Goal: Navigation & Orientation: Find specific page/section

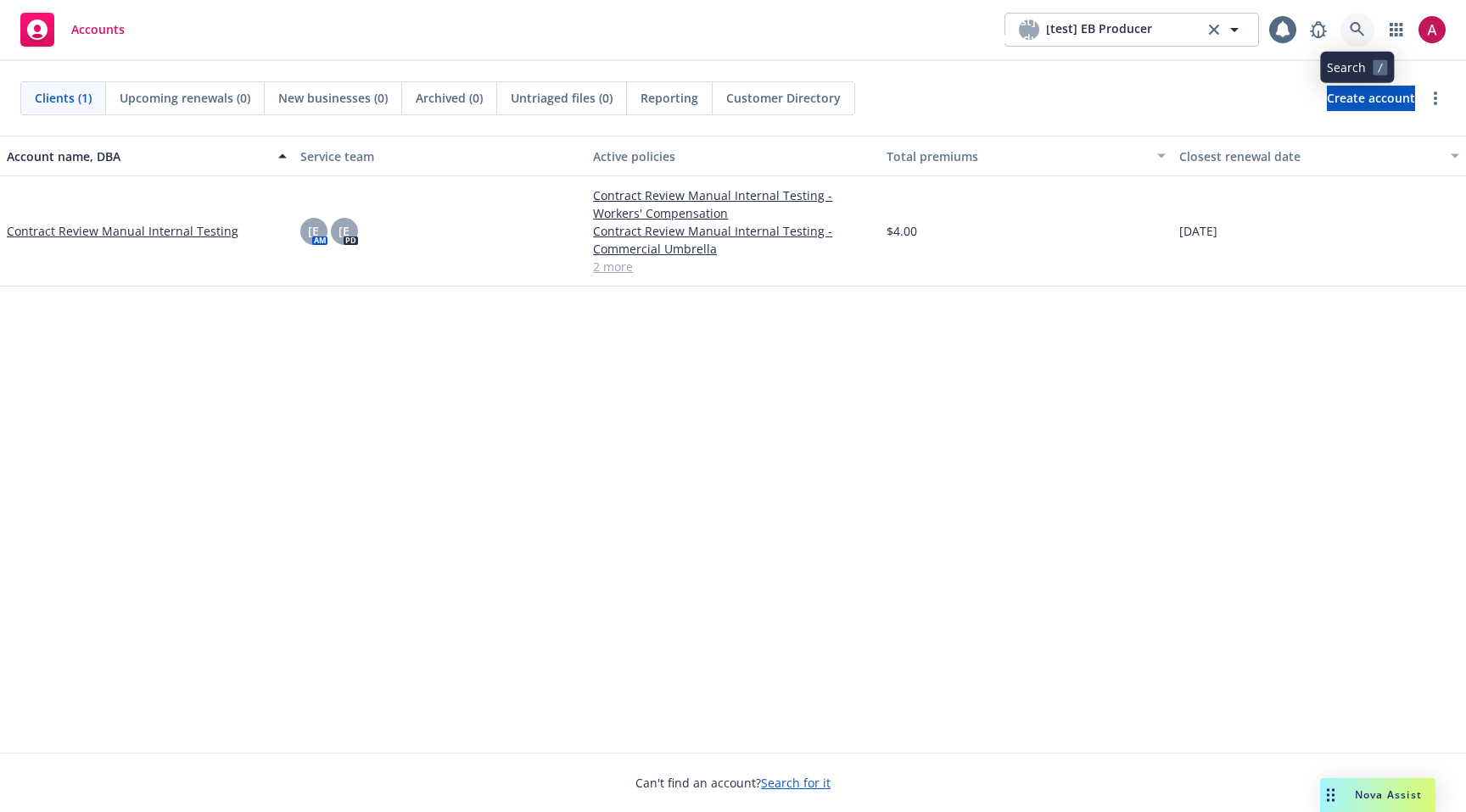
click at [1363, 32] on icon at bounding box center [1358, 30] width 15 height 15
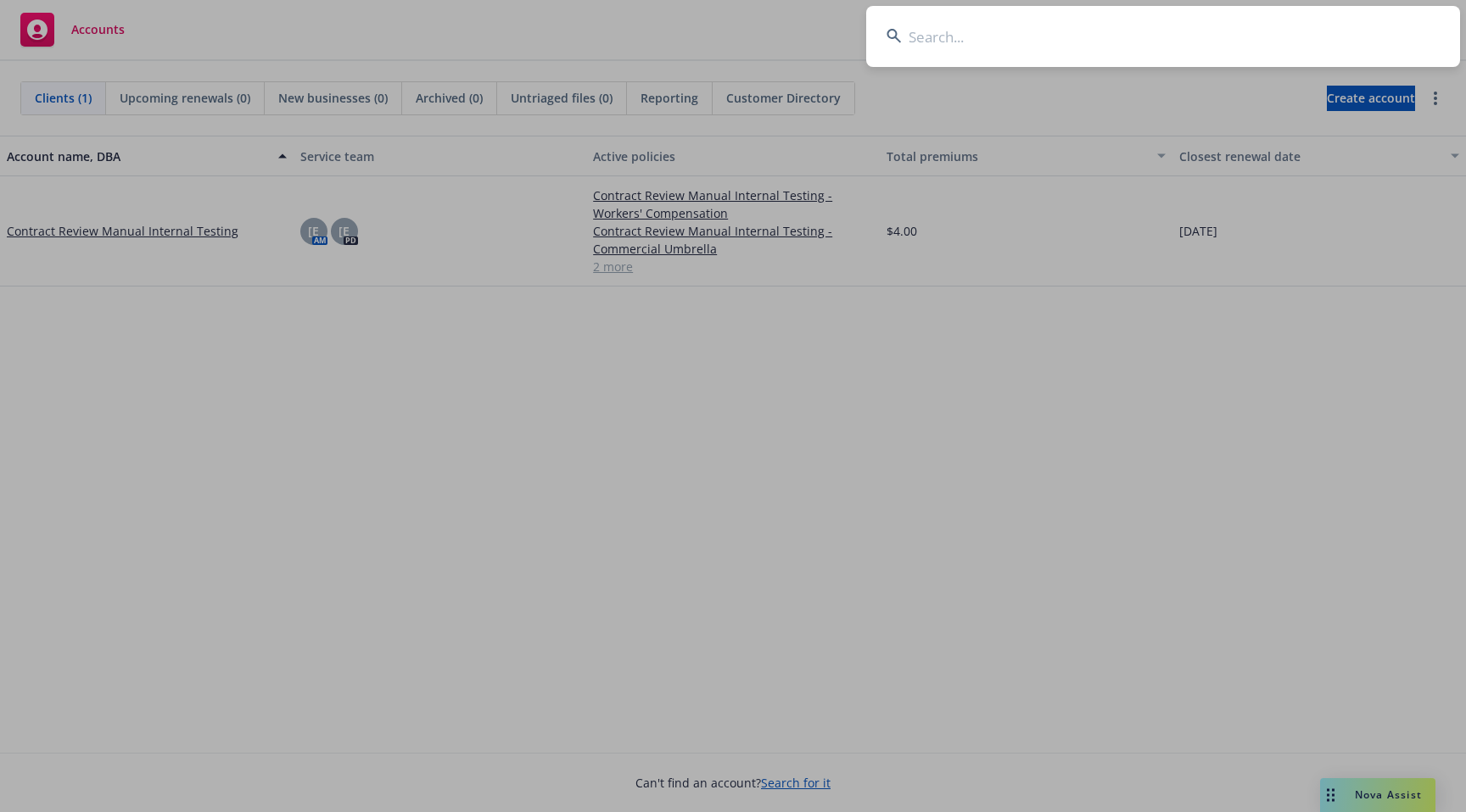
click at [1056, 43] on input at bounding box center [1163, 37] width 594 height 61
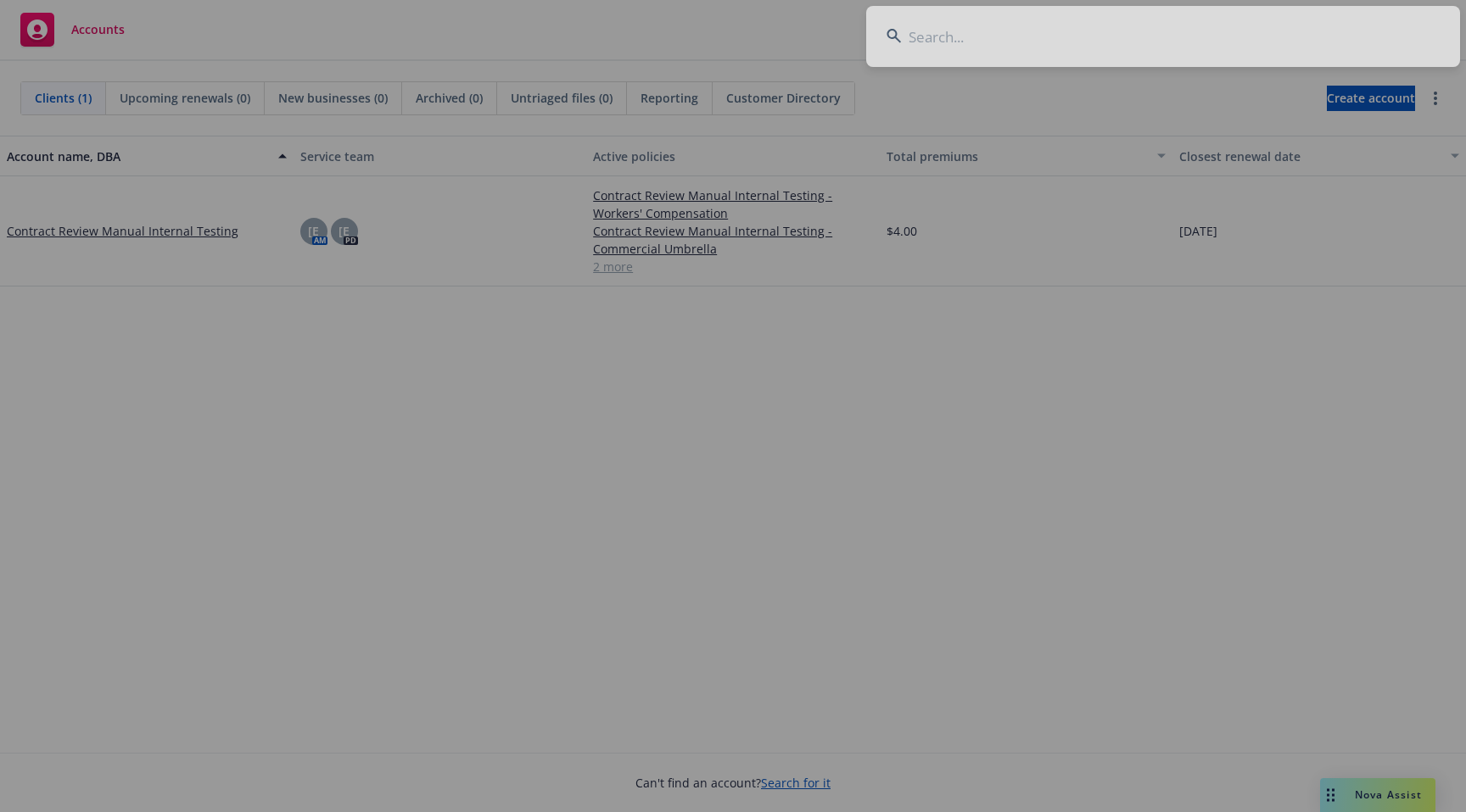
type input "d"
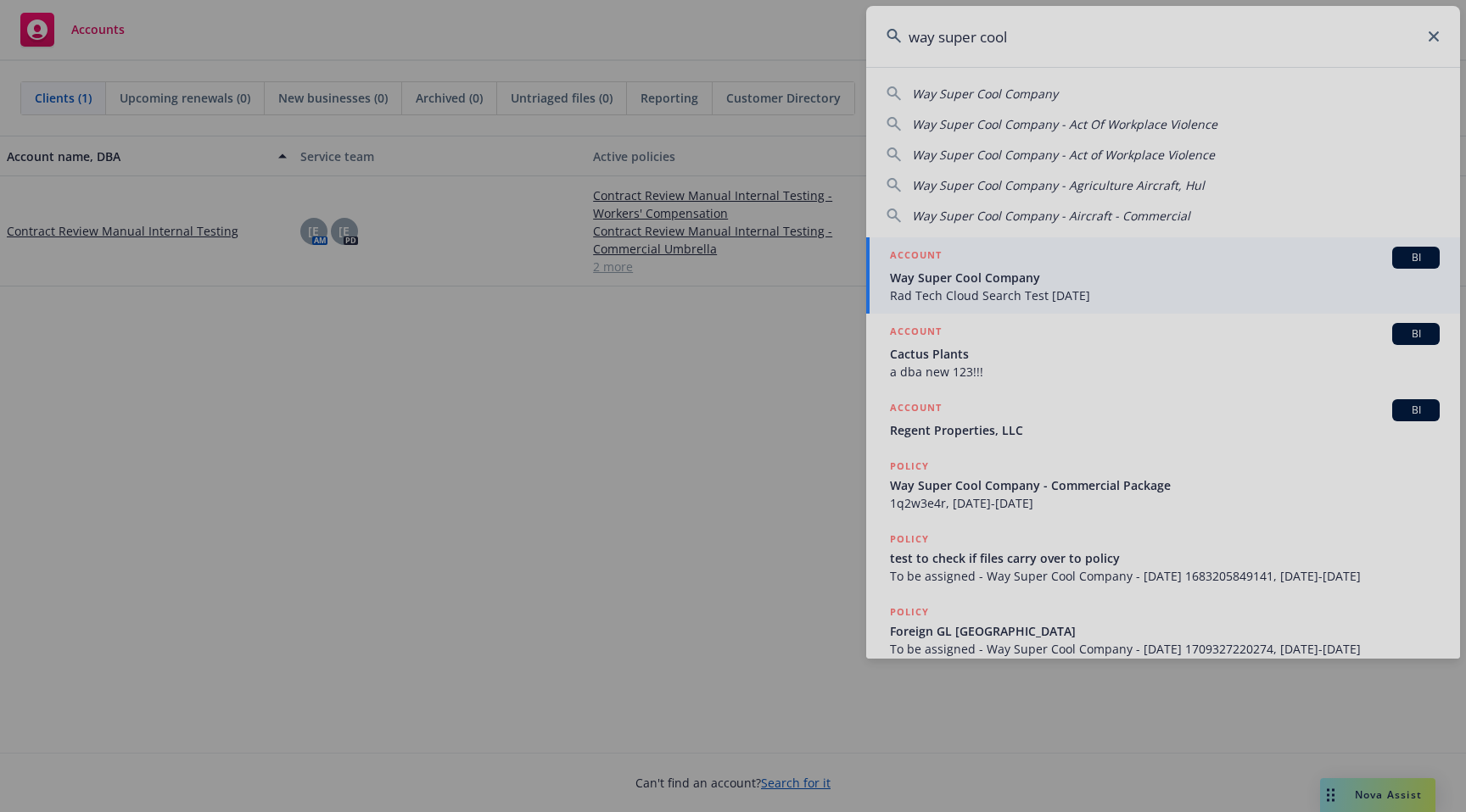
type input "way super cool"
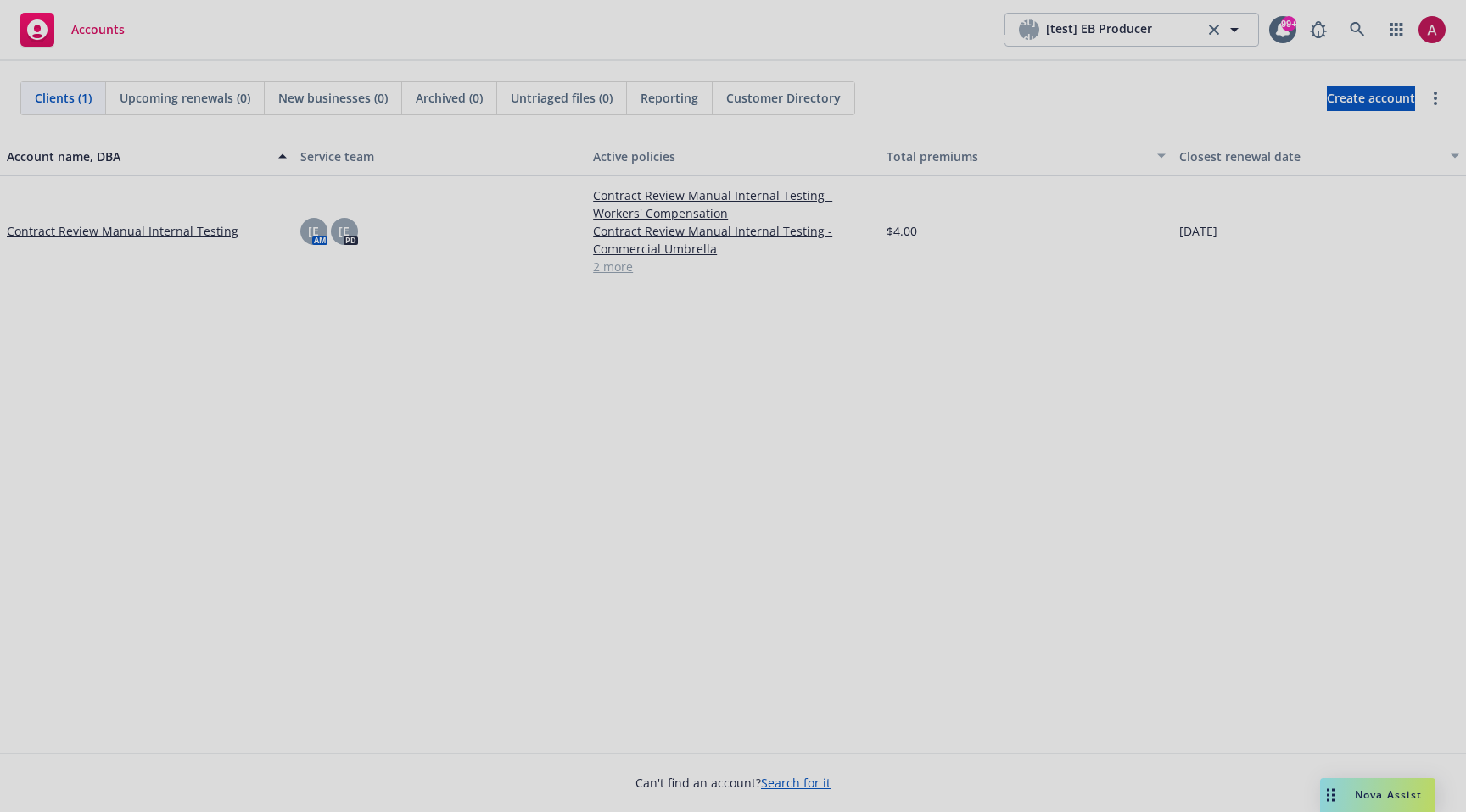
click at [1203, 275] on div at bounding box center [733, 406] width 1466 height 812
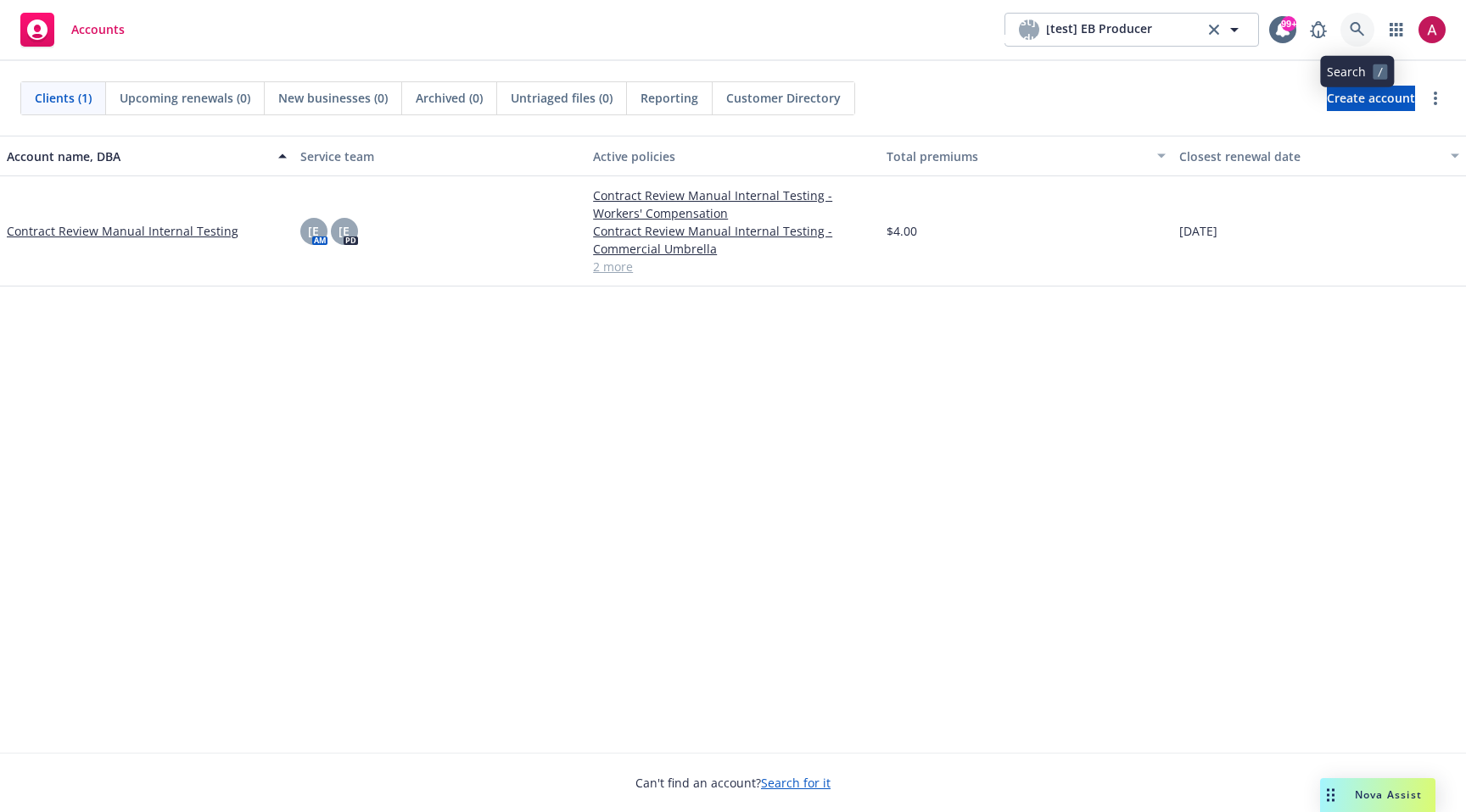
click at [1350, 26] on icon at bounding box center [1357, 29] width 15 height 15
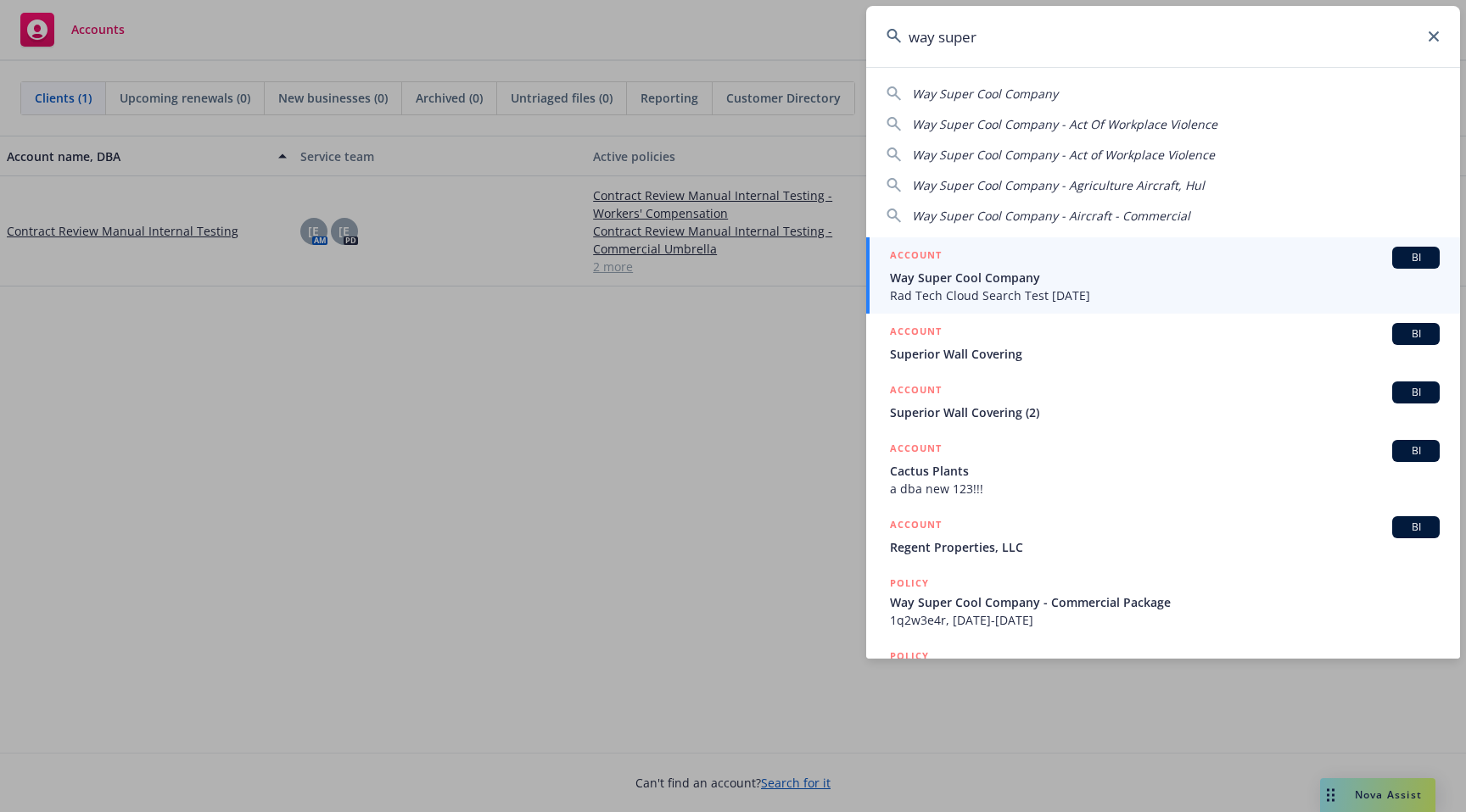
type input "way super"
click at [1107, 298] on span "Rad Tech Cloud Search Test Dec 5" at bounding box center [1165, 295] width 550 height 18
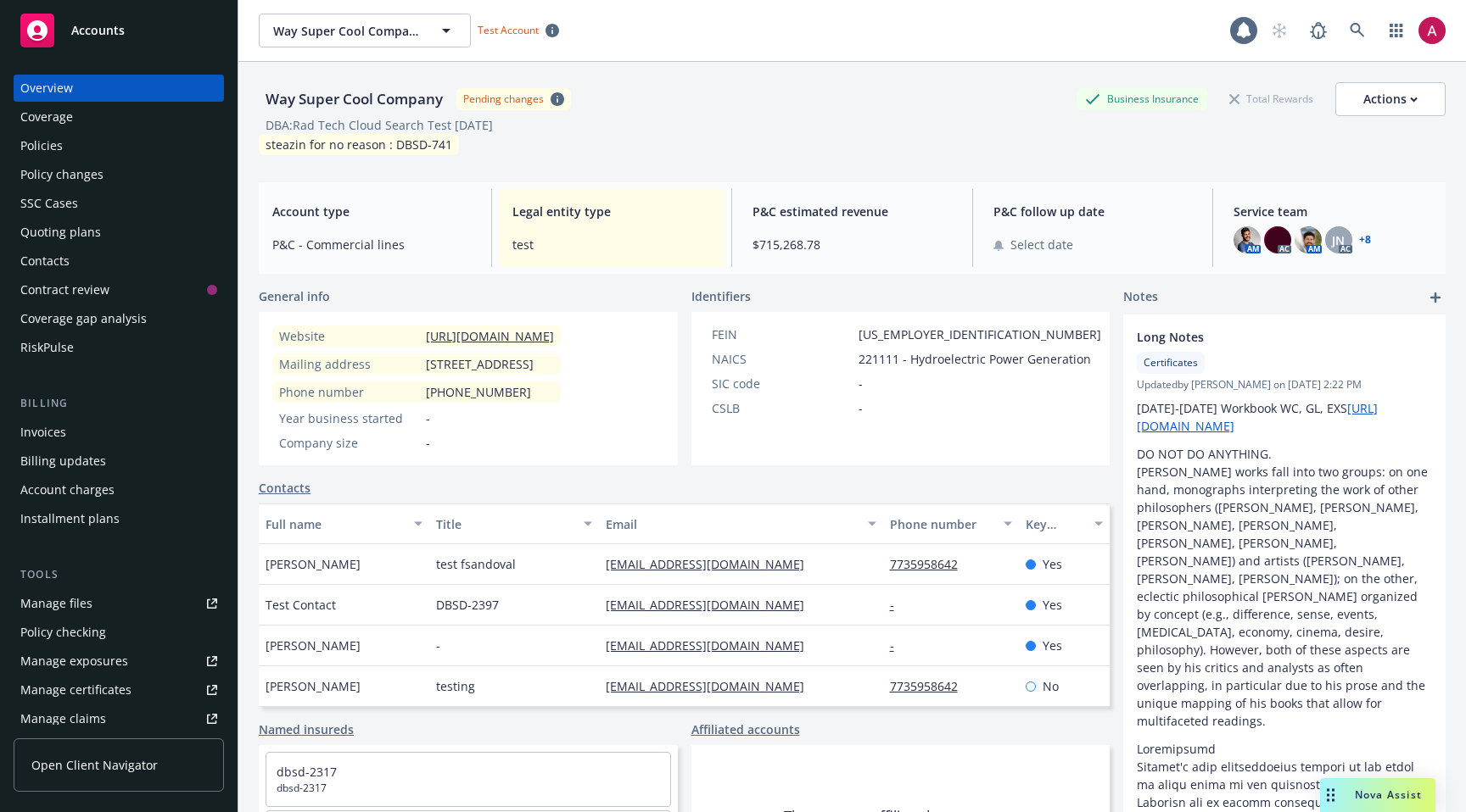
click at [123, 757] on span "Open Client Navigator" at bounding box center [95, 765] width 126 height 18
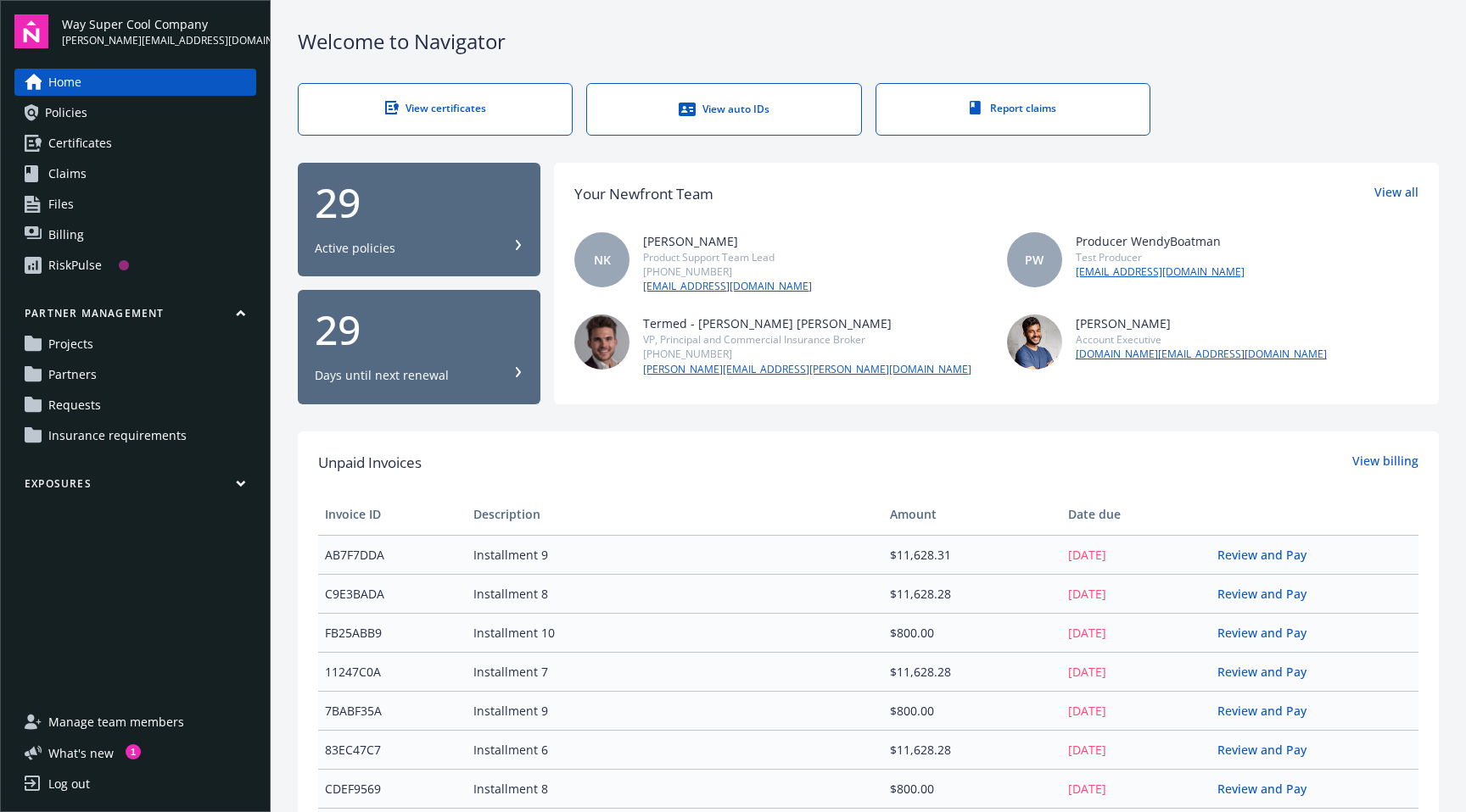
click at [108, 405] on link "Requests" at bounding box center [135, 406] width 242 height 27
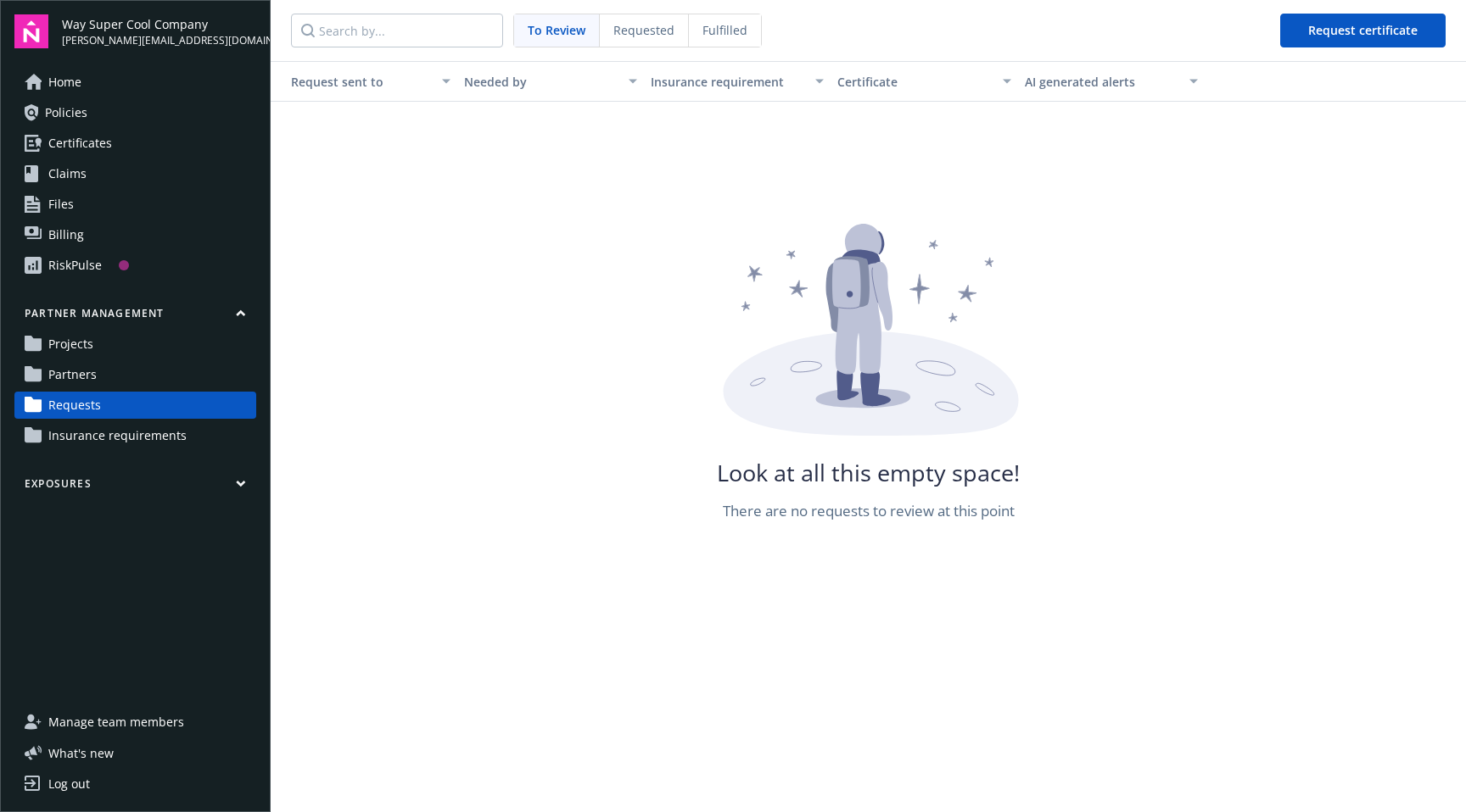
click at [721, 84] on div "Insurance requirement" at bounding box center [728, 81] width 155 height 18
click at [645, 45] on div "Requested" at bounding box center [644, 31] width 89 height 32
click at [714, 35] on span "Fulfilled" at bounding box center [724, 30] width 45 height 18
click at [521, 41] on div "To Review" at bounding box center [556, 31] width 85 height 32
click at [555, 28] on span "To Review" at bounding box center [557, 30] width 58 height 18
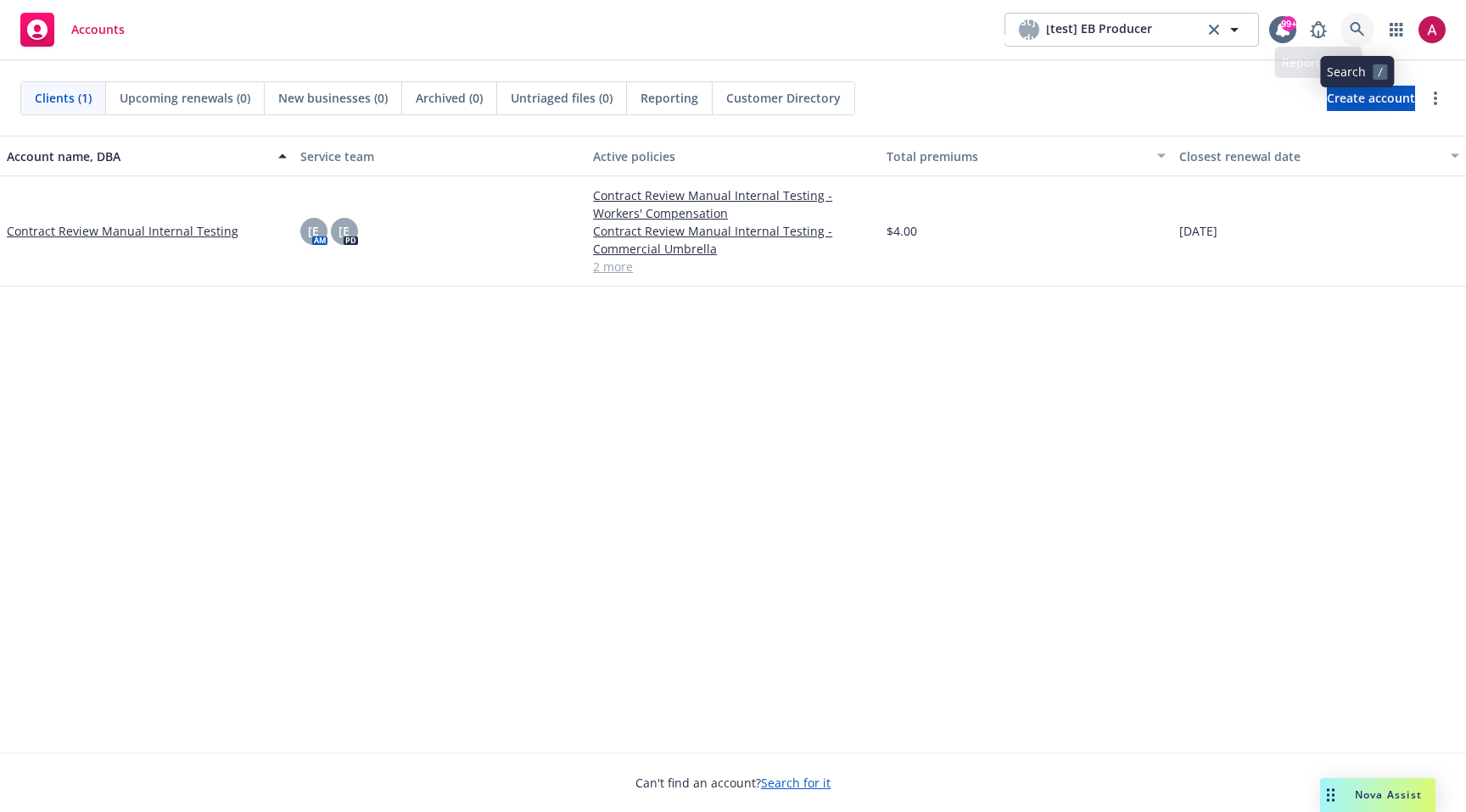
click at [1355, 27] on icon at bounding box center [1358, 30] width 15 height 15
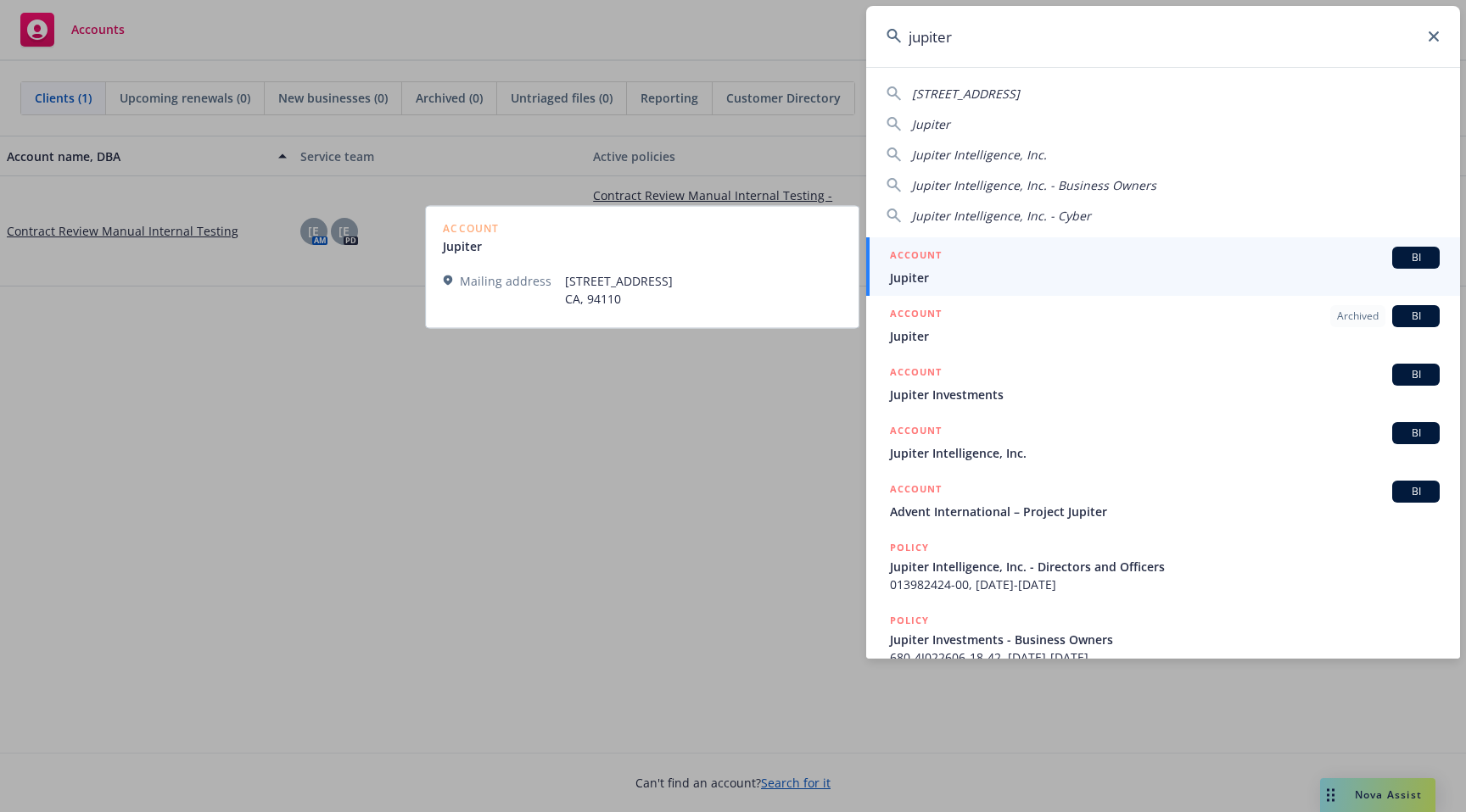
type input "jupiter"
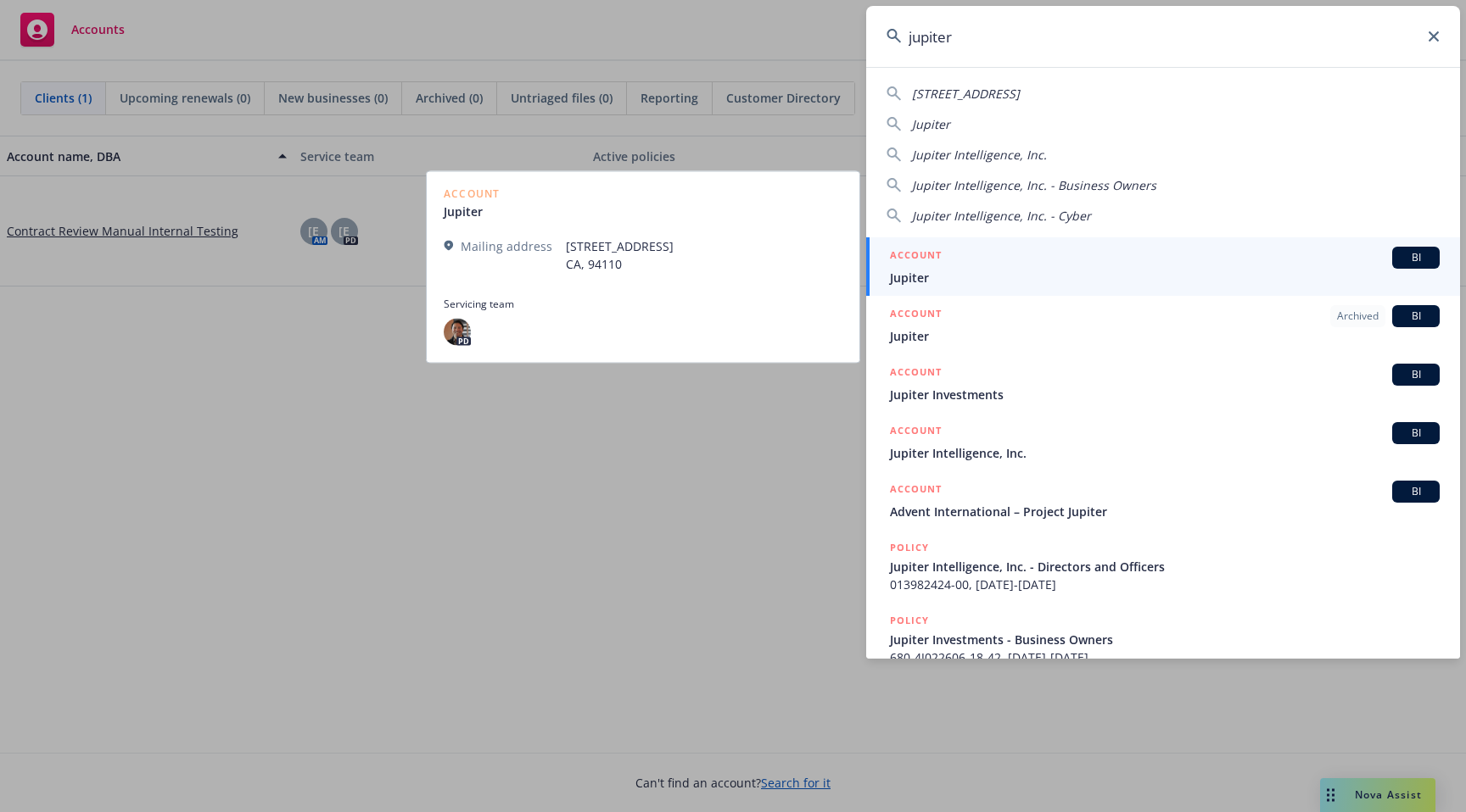
click at [965, 259] on div "ACCOUNT BI" at bounding box center [1165, 258] width 550 height 22
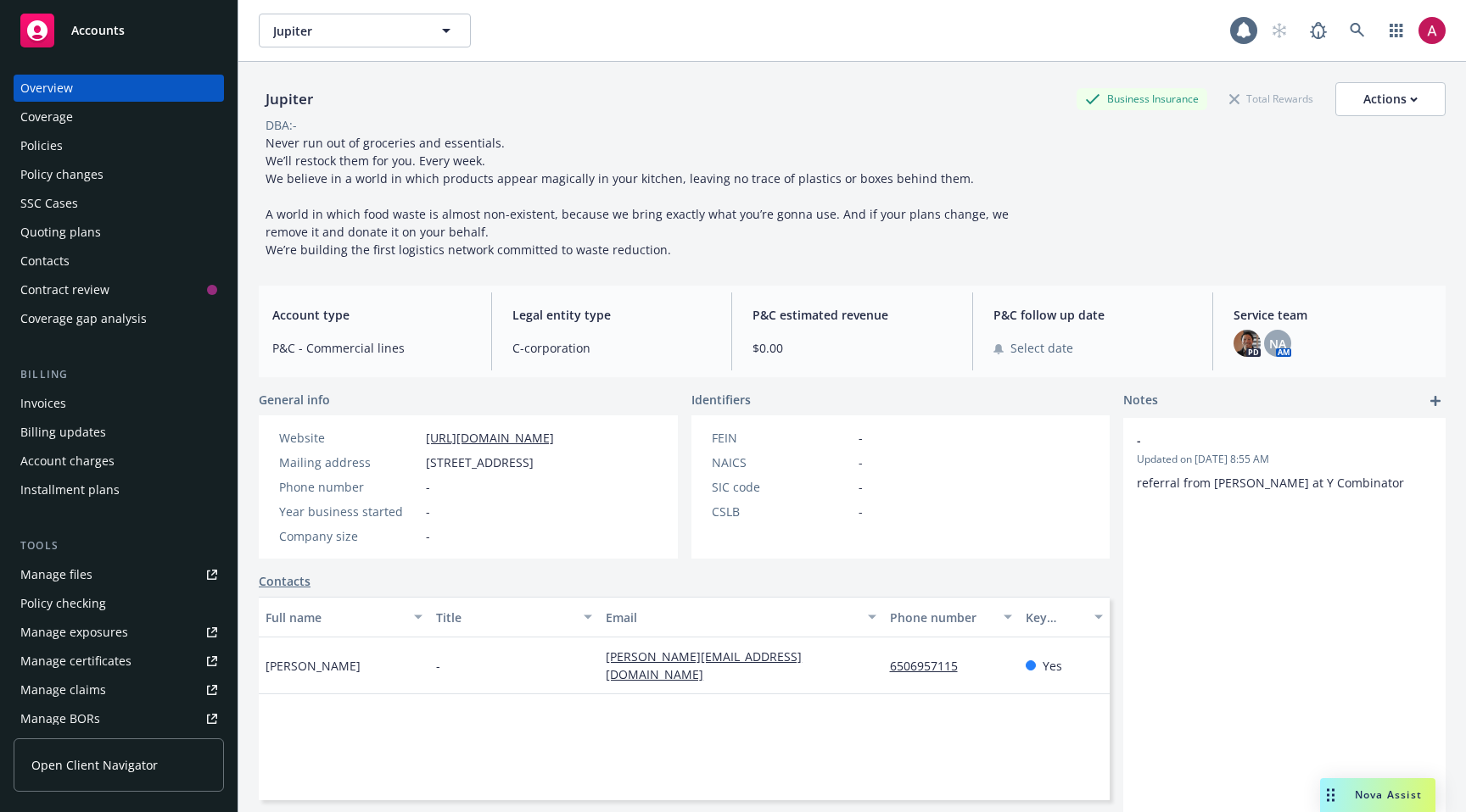
click at [144, 765] on span "Open Client Navigator" at bounding box center [95, 765] width 126 height 18
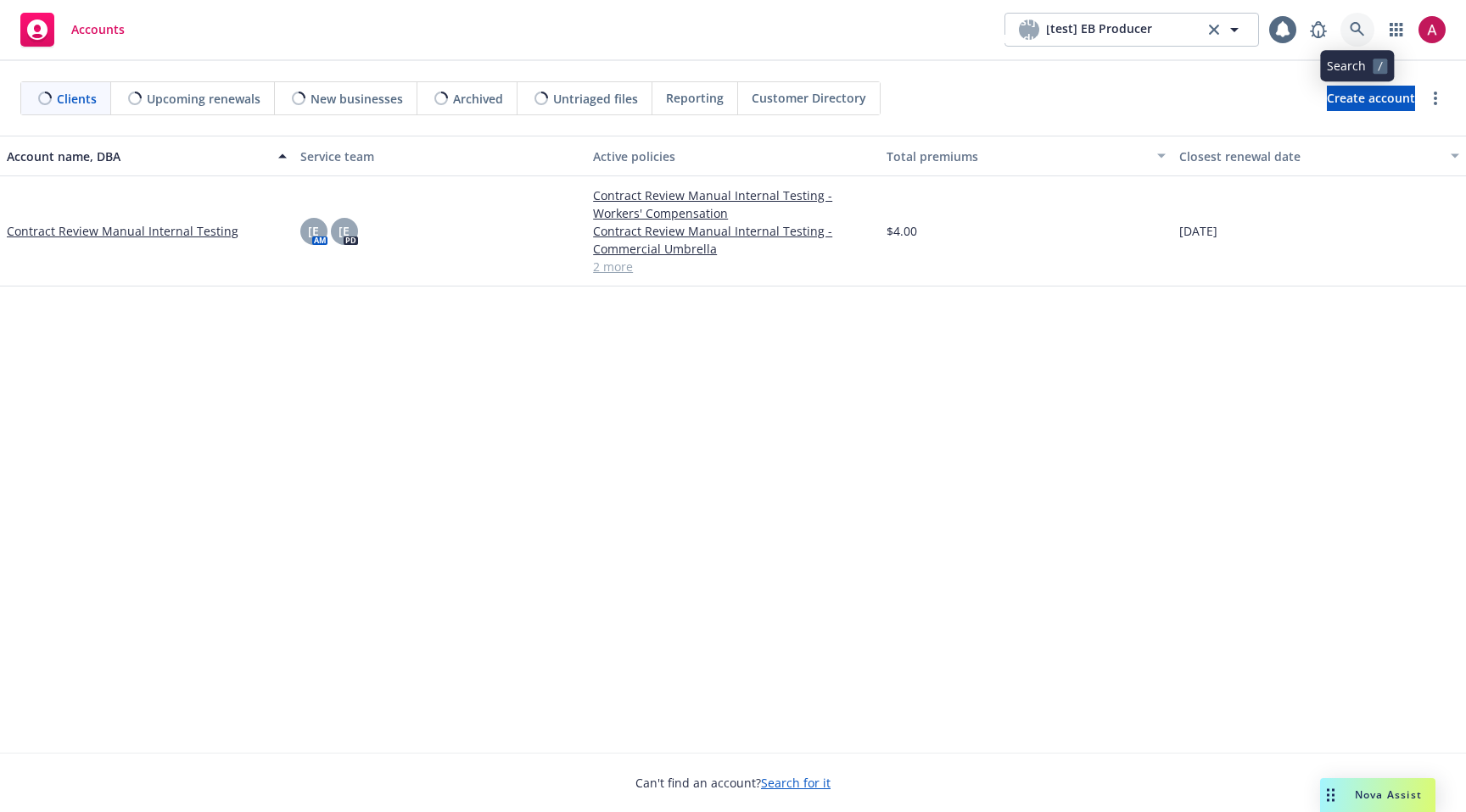
click at [1354, 37] on icon at bounding box center [1358, 30] width 15 height 15
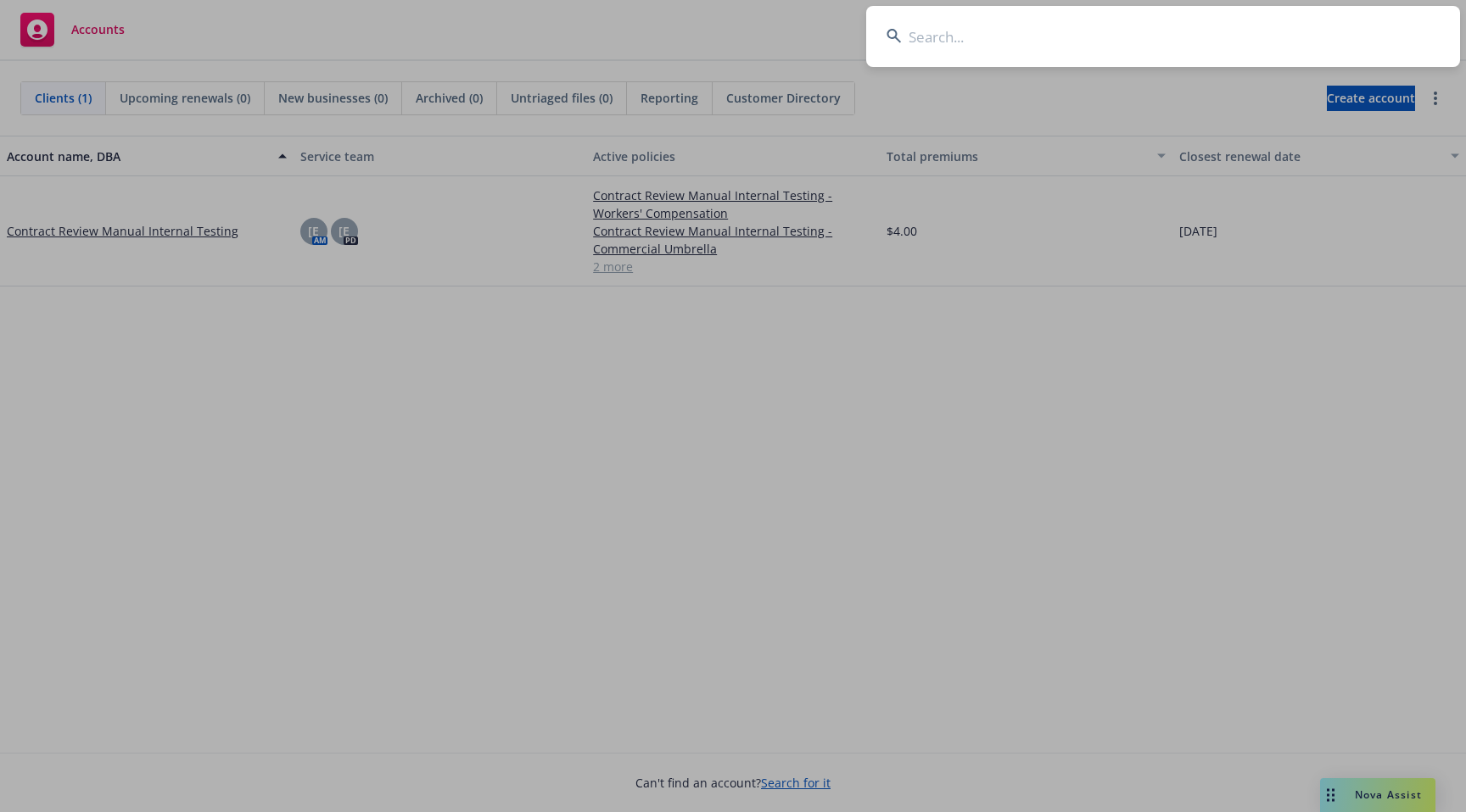
click at [1082, 41] on input at bounding box center [1163, 37] width 594 height 61
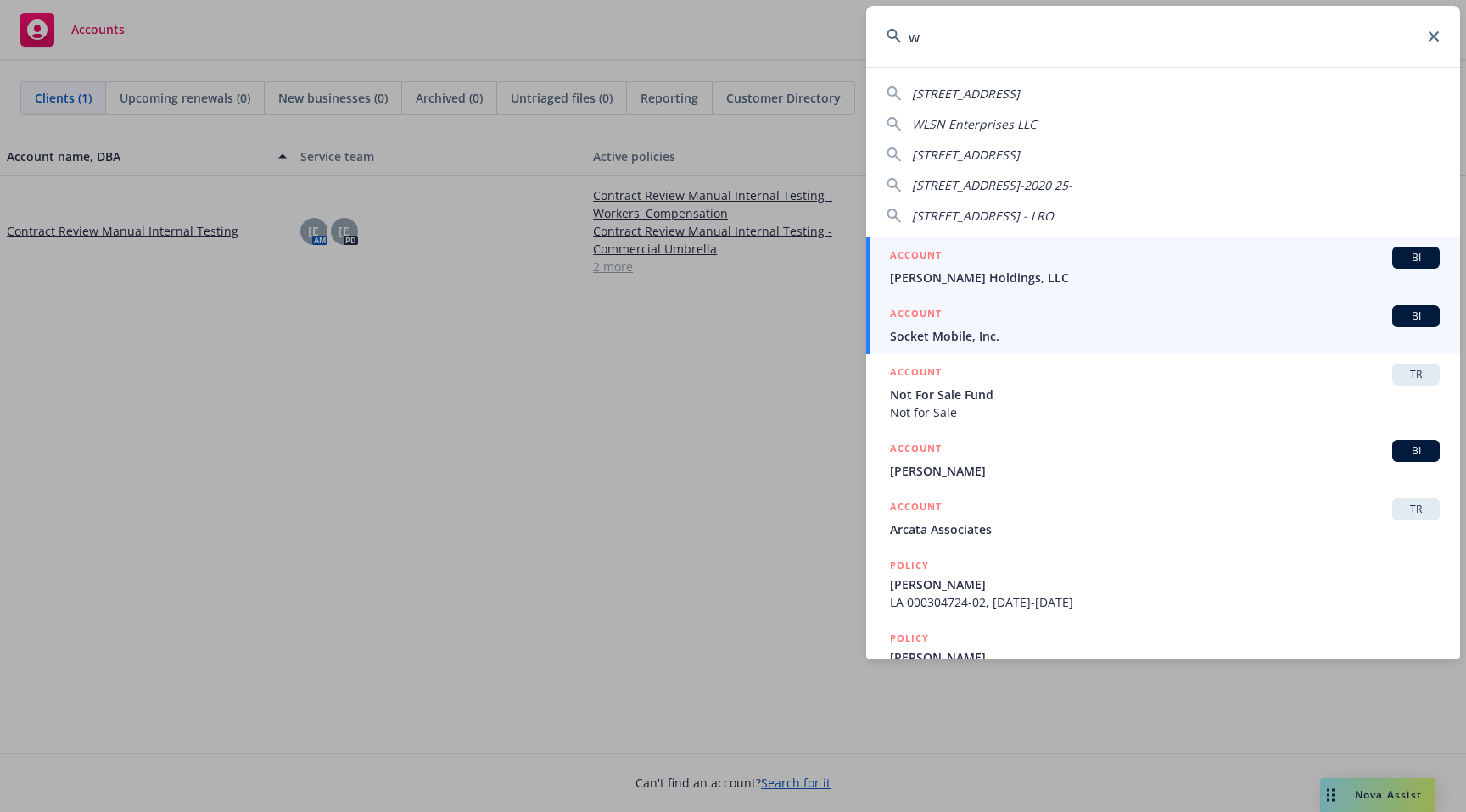
type input "w"
click at [950, 345] on link "ACCOUNT BI Socket Mobile, Inc." at bounding box center [1163, 325] width 594 height 59
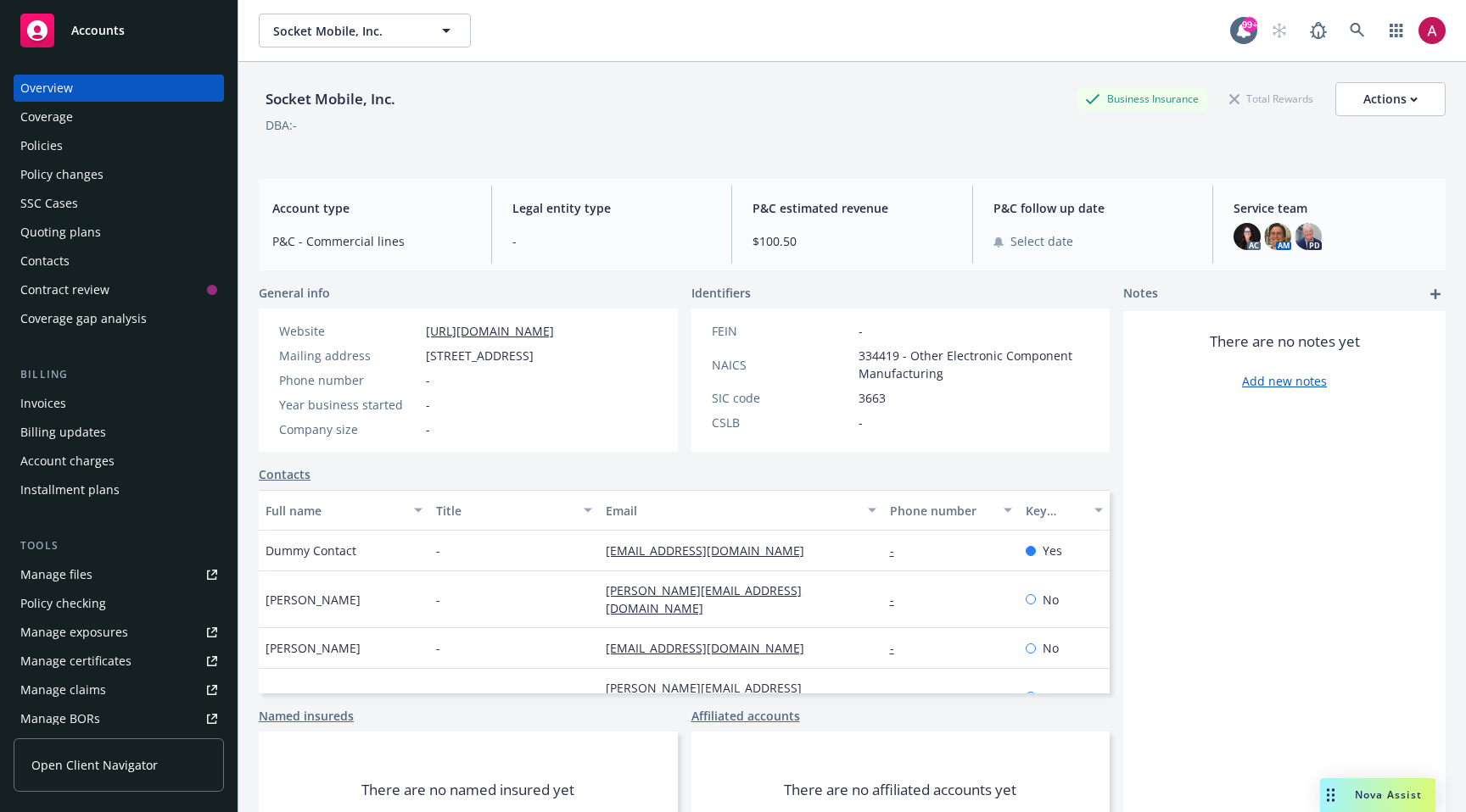
click at [148, 748] on link "Open Client Navigator" at bounding box center [119, 765] width 210 height 54
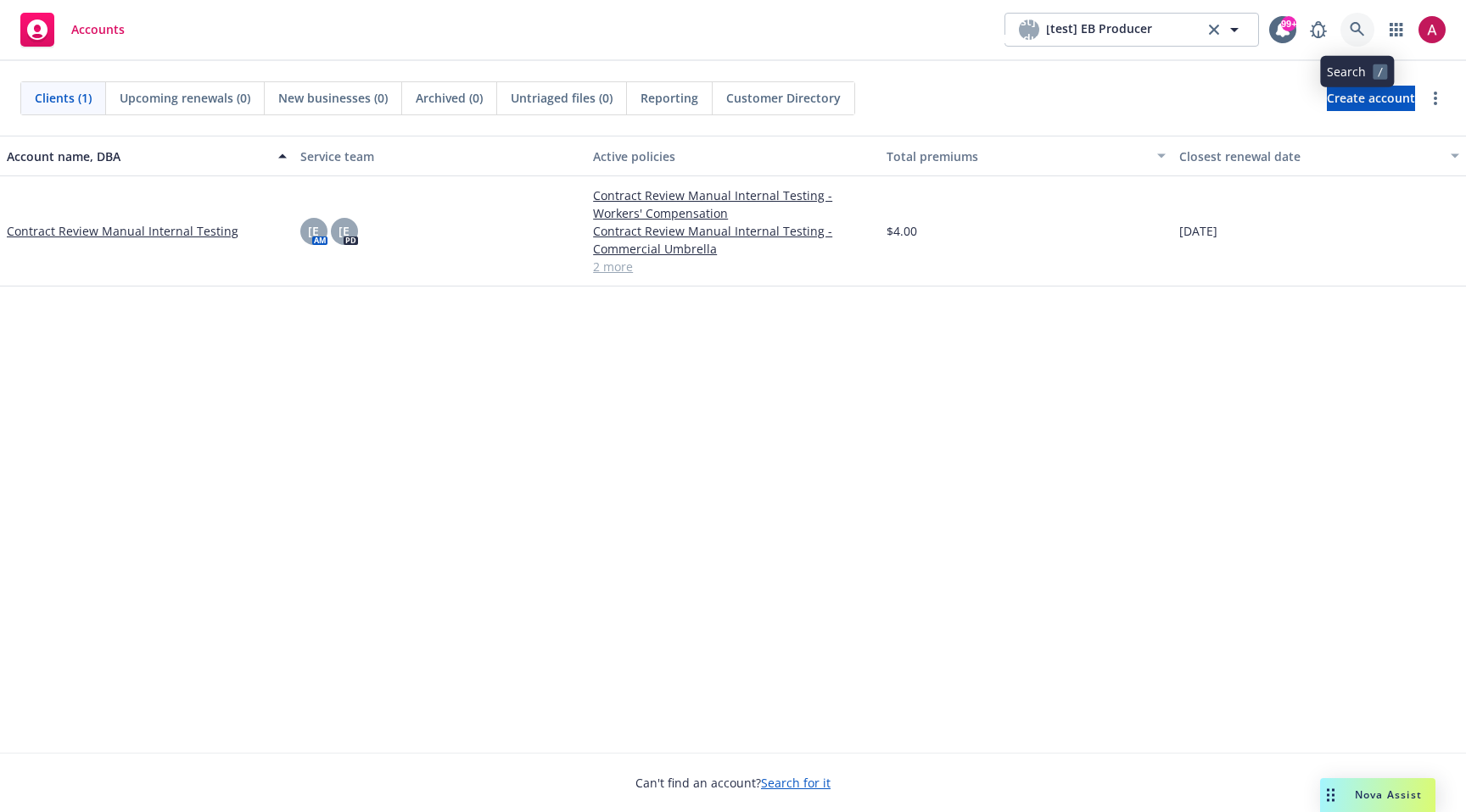
click at [1363, 22] on icon at bounding box center [1358, 30] width 15 height 15
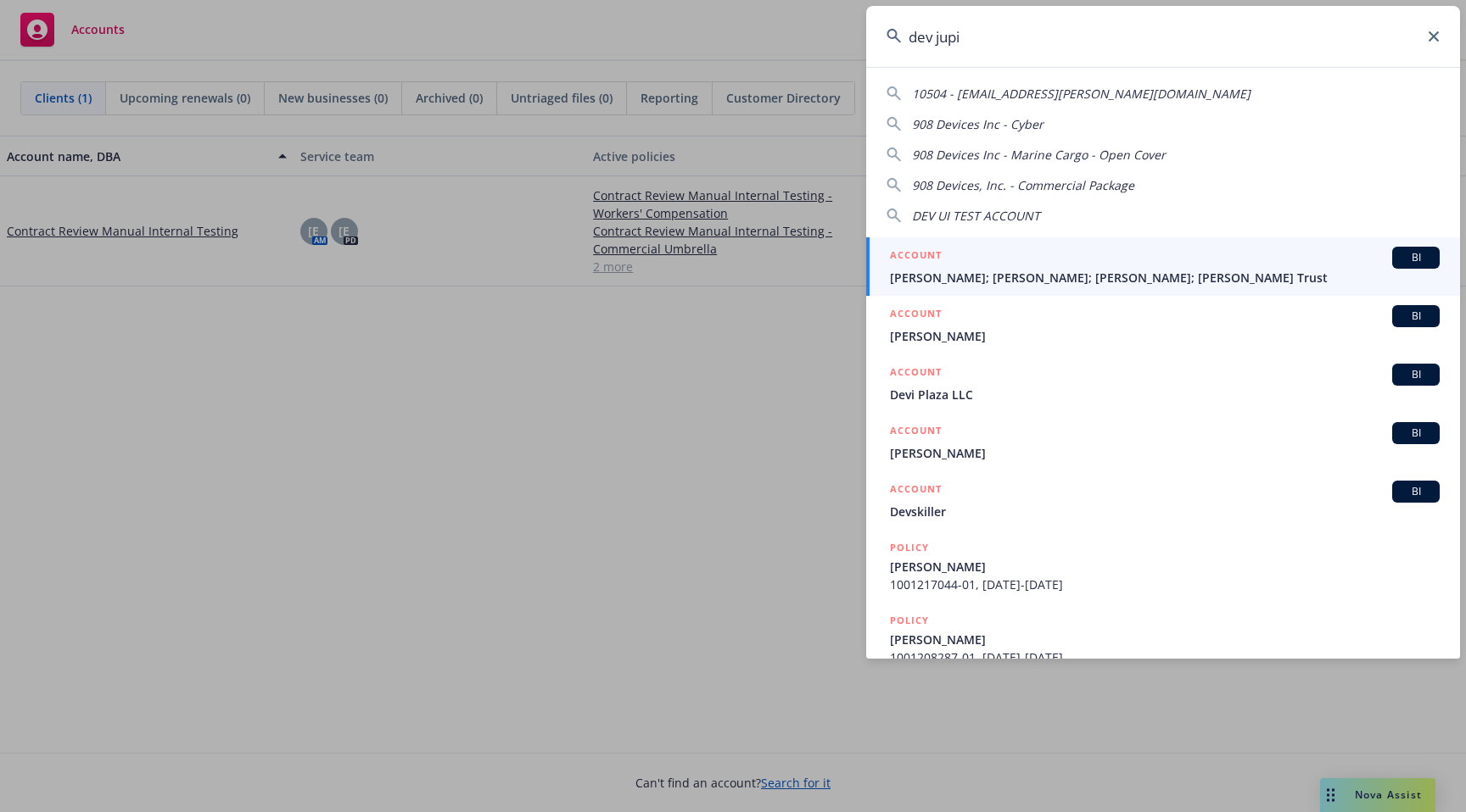
type input "dev jupit"
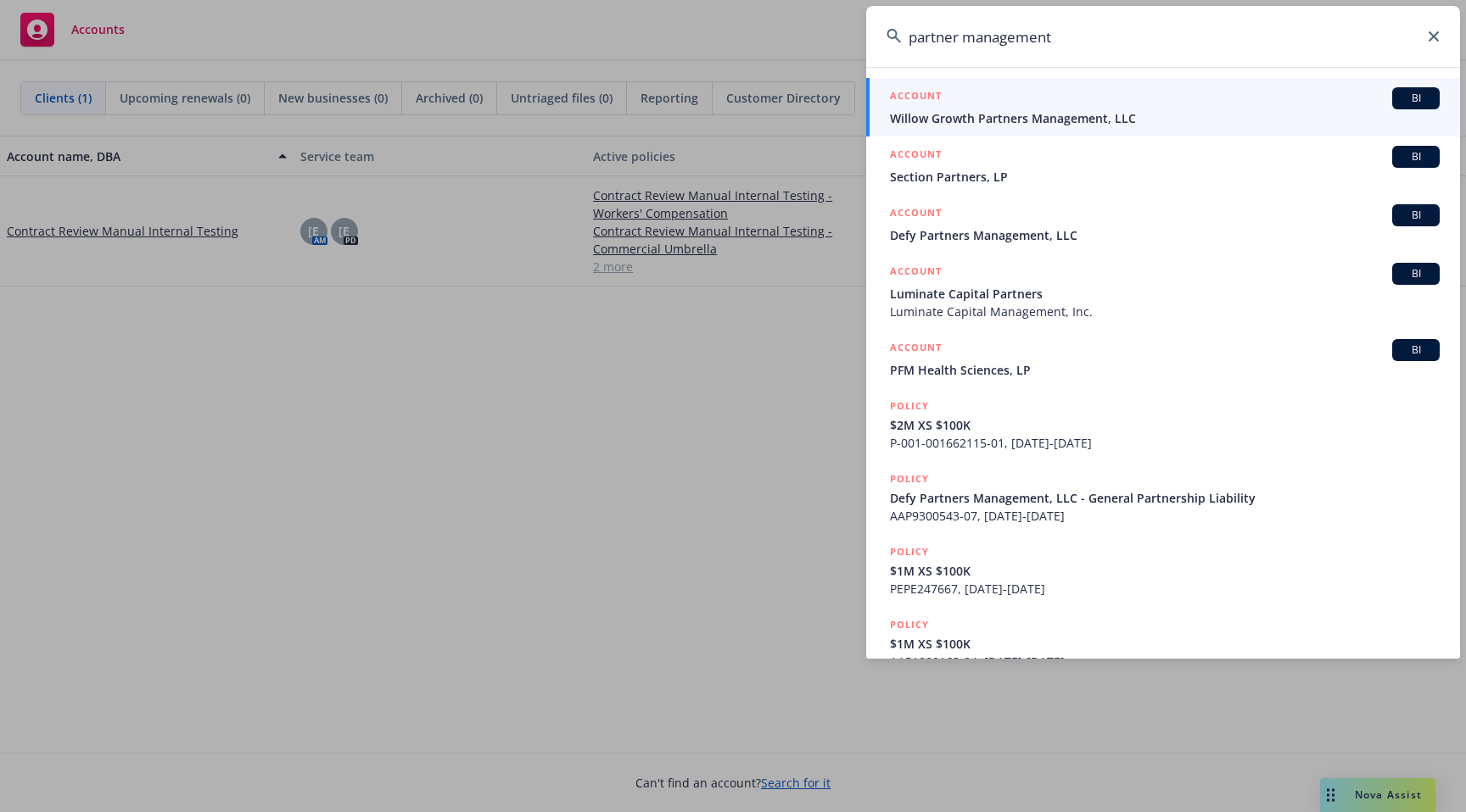
type input "partner management"
click at [1058, 114] on span "Willow Growth Partners Management, LLC" at bounding box center [1165, 118] width 550 height 18
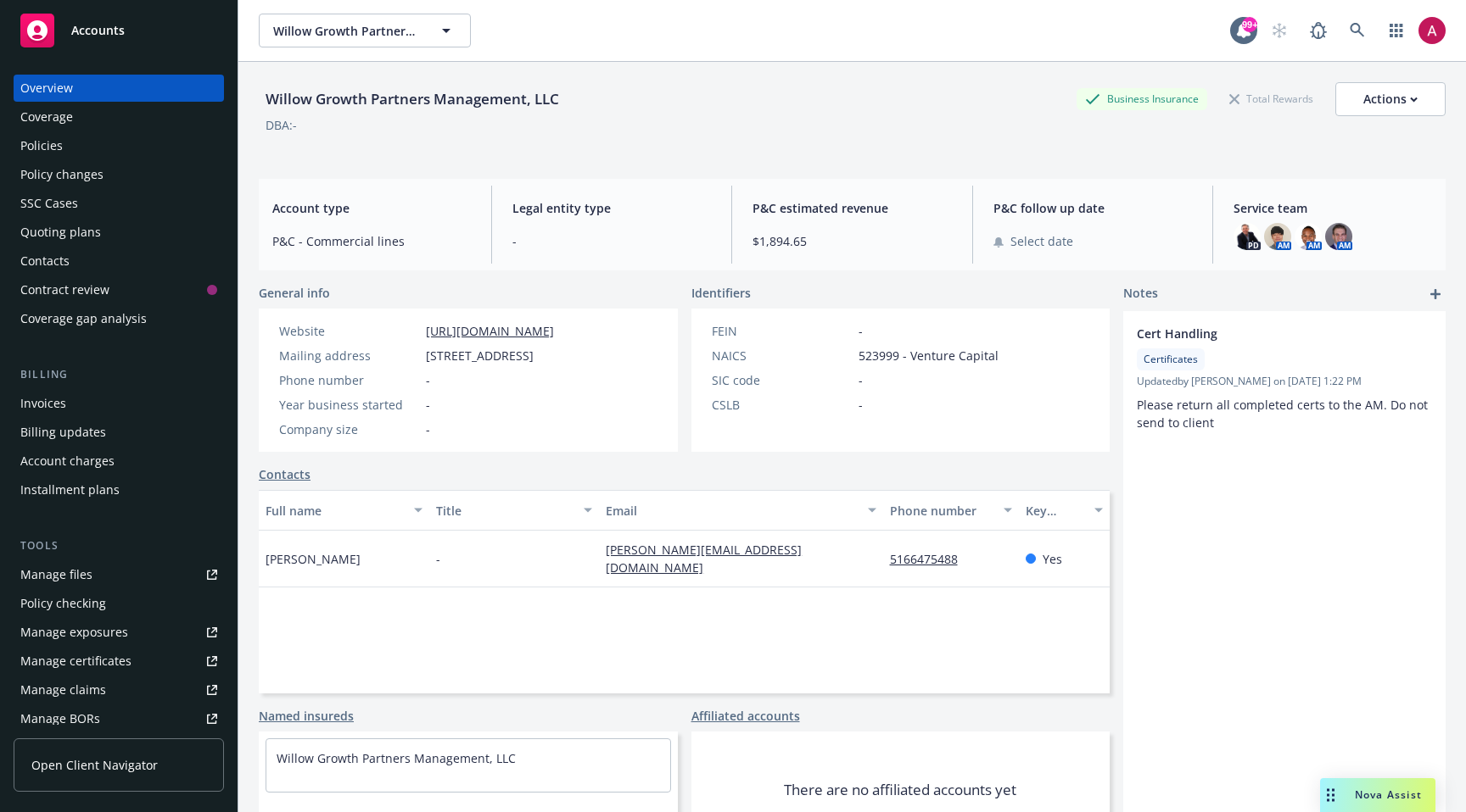
click at [155, 752] on link "Open Client Navigator" at bounding box center [119, 765] width 210 height 54
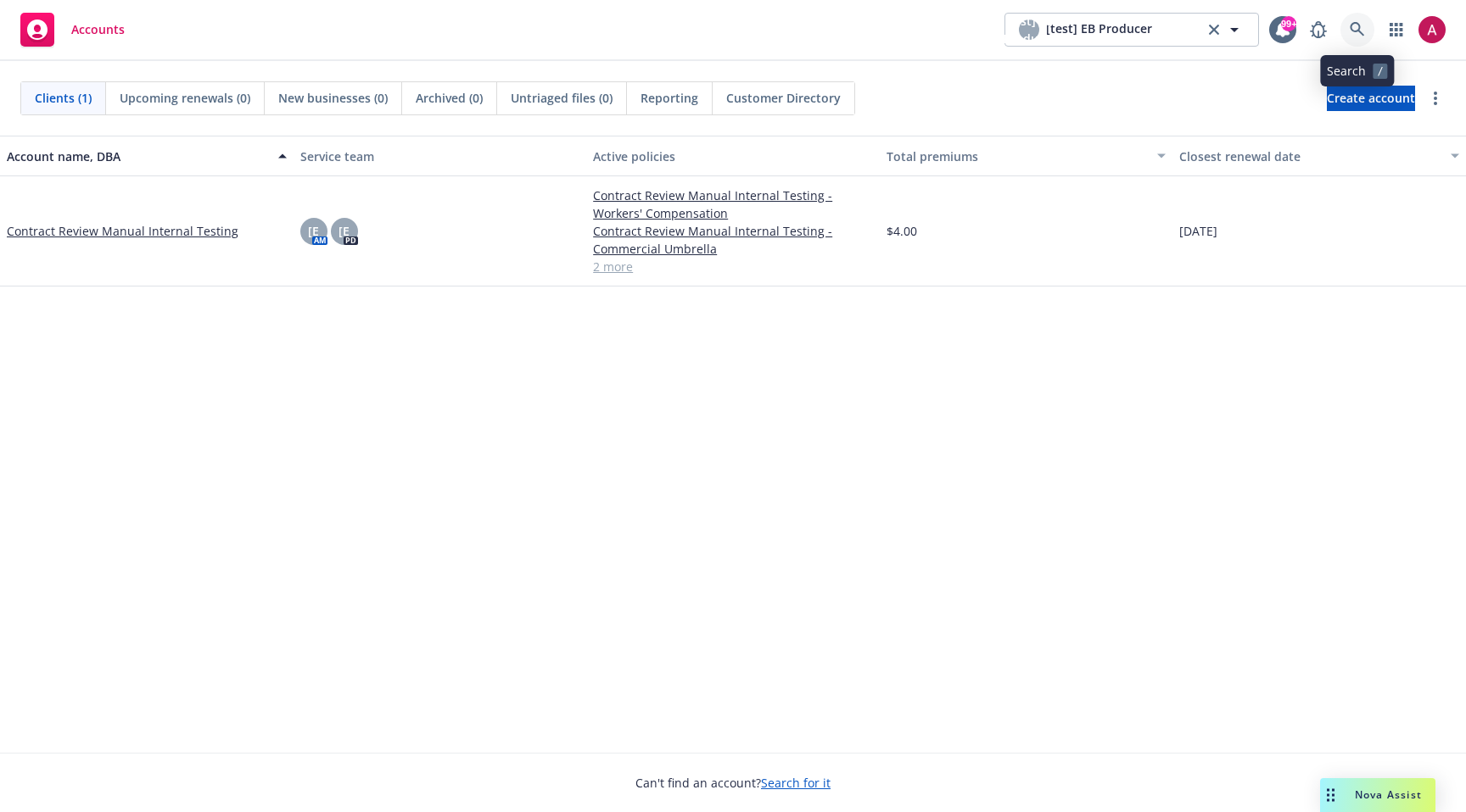
click at [1353, 32] on icon at bounding box center [1357, 29] width 15 height 15
